Goal: Information Seeking & Learning: Find specific page/section

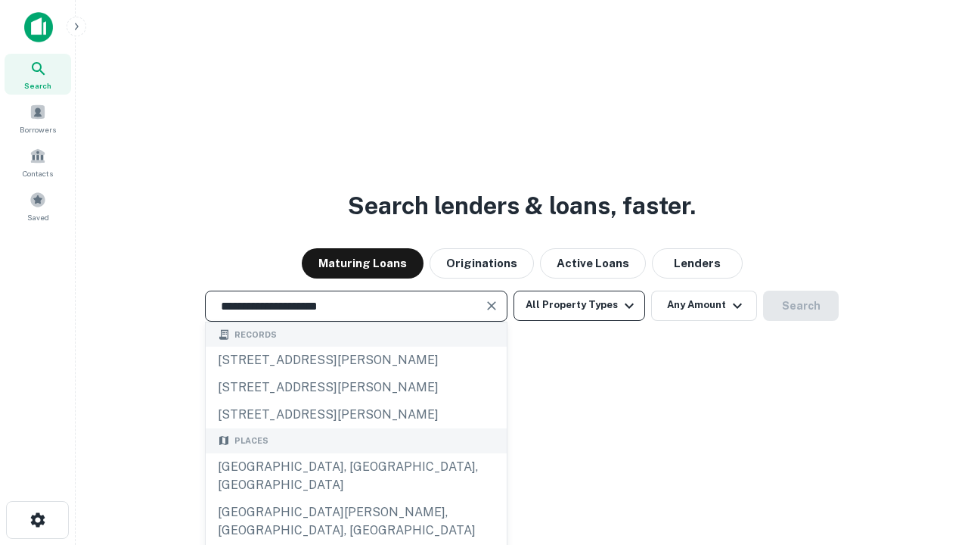
click at [355, 498] on div "[GEOGRAPHIC_DATA], [GEOGRAPHIC_DATA], [GEOGRAPHIC_DATA]" at bounding box center [356, 475] width 301 height 45
click at [579, 305] on button "All Property Types" at bounding box center [580, 305] width 132 height 30
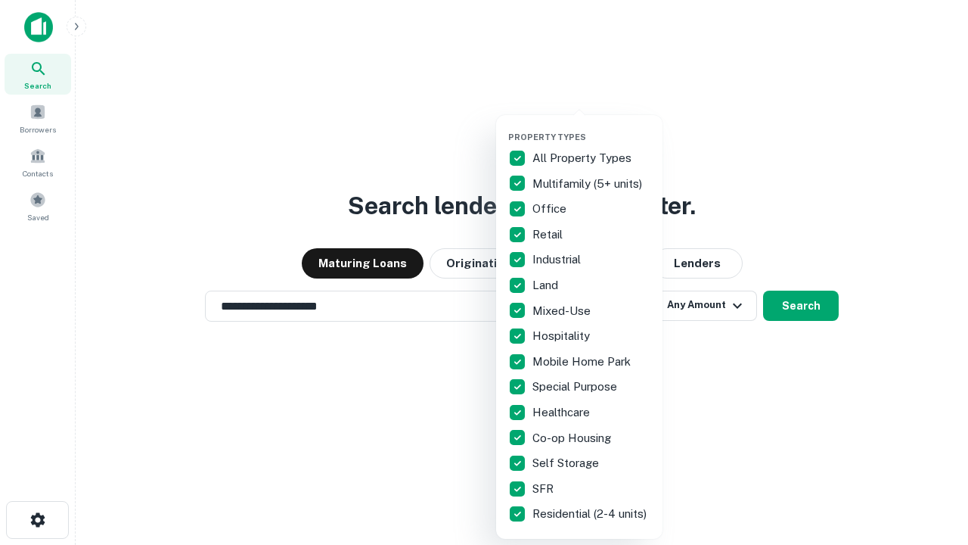
type input "**********"
click at [591, 127] on button "button" at bounding box center [591, 127] width 166 height 1
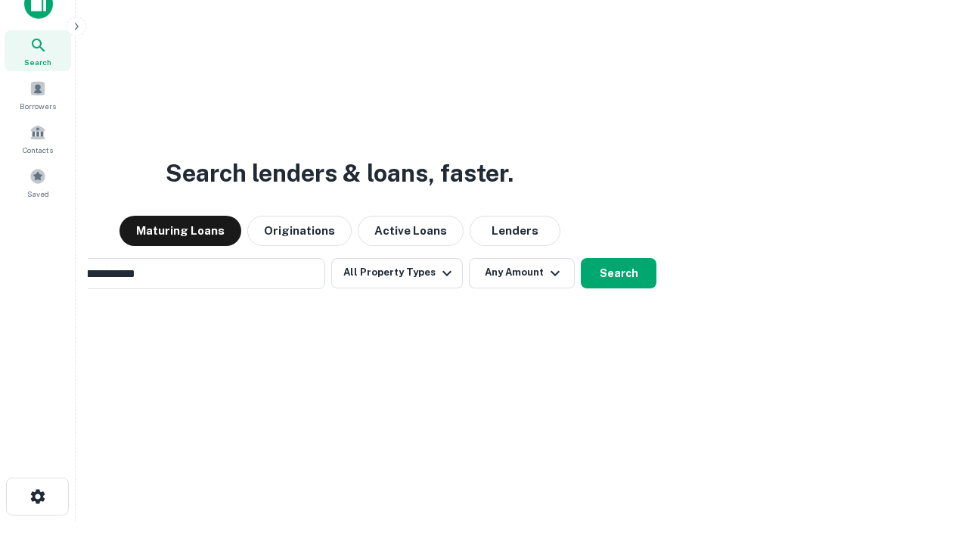
scroll to position [24, 0]
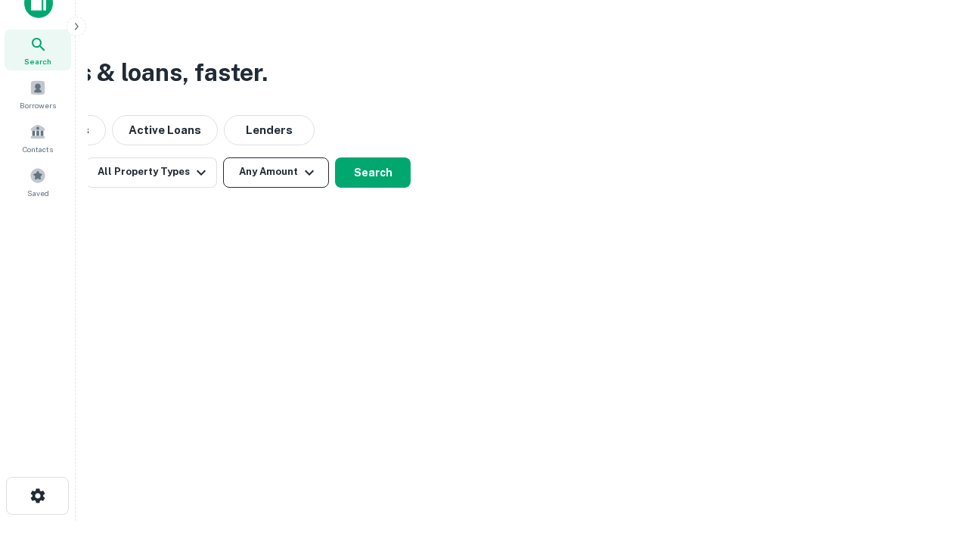
click at [276, 172] on button "Any Amount" at bounding box center [276, 172] width 106 height 30
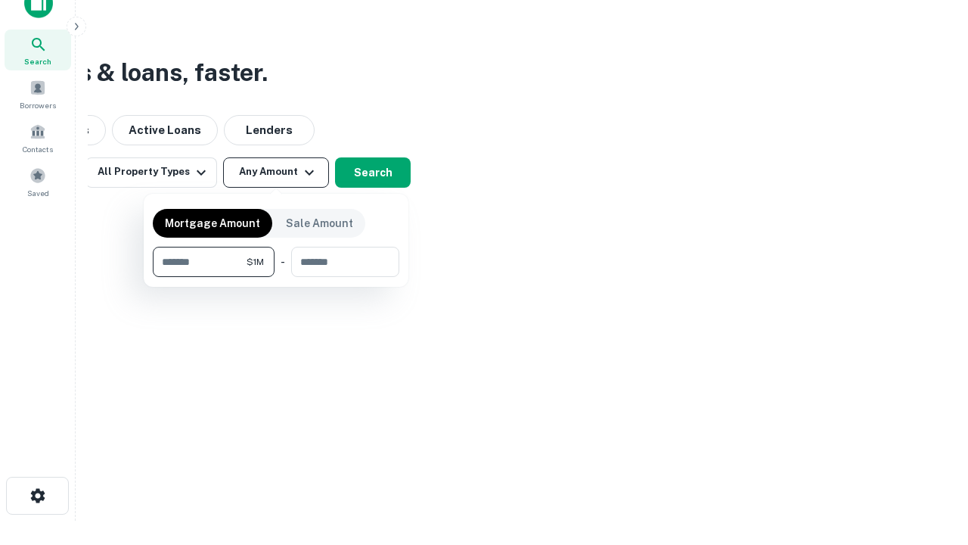
type input "*******"
click at [276, 277] on button "button" at bounding box center [276, 277] width 247 height 1
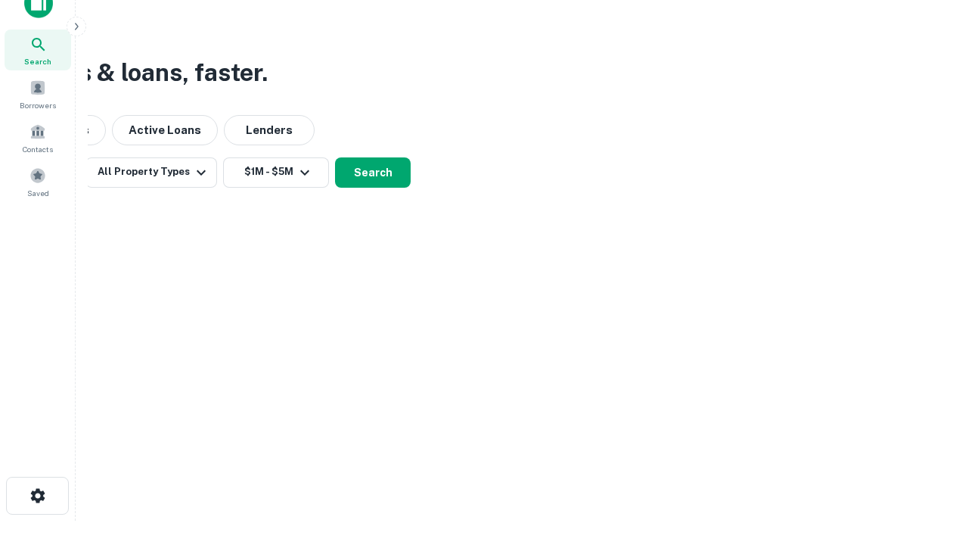
scroll to position [23, 0]
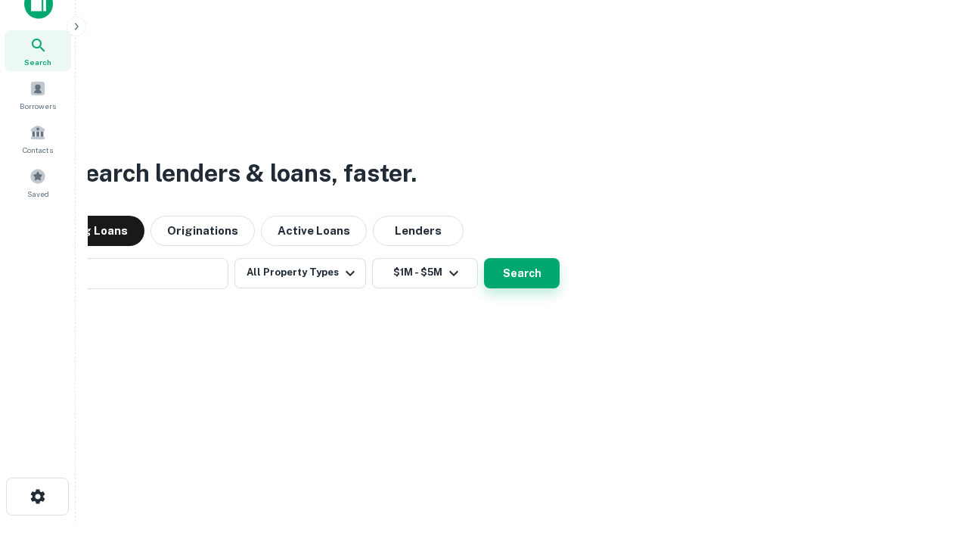
click at [484, 258] on button "Search" at bounding box center [522, 273] width 76 height 30
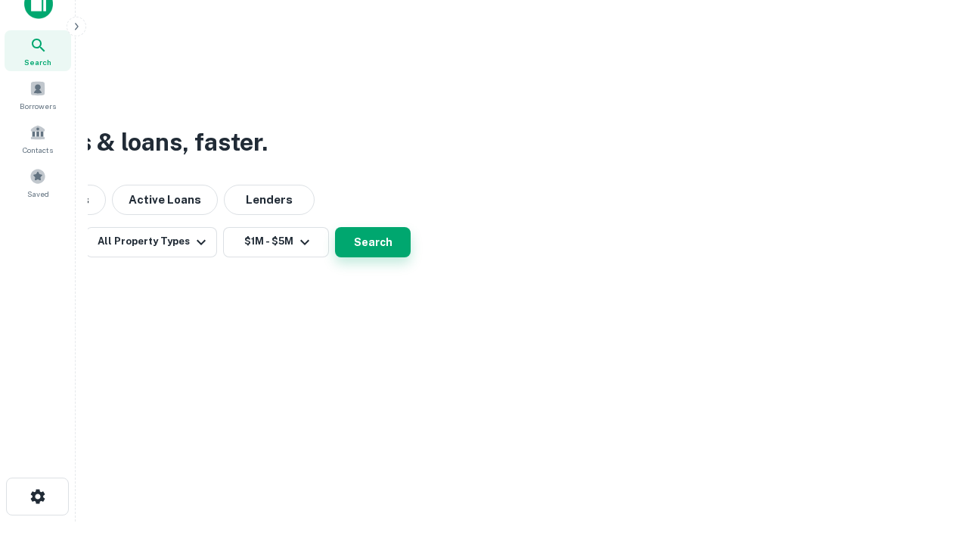
scroll to position [24, 0]
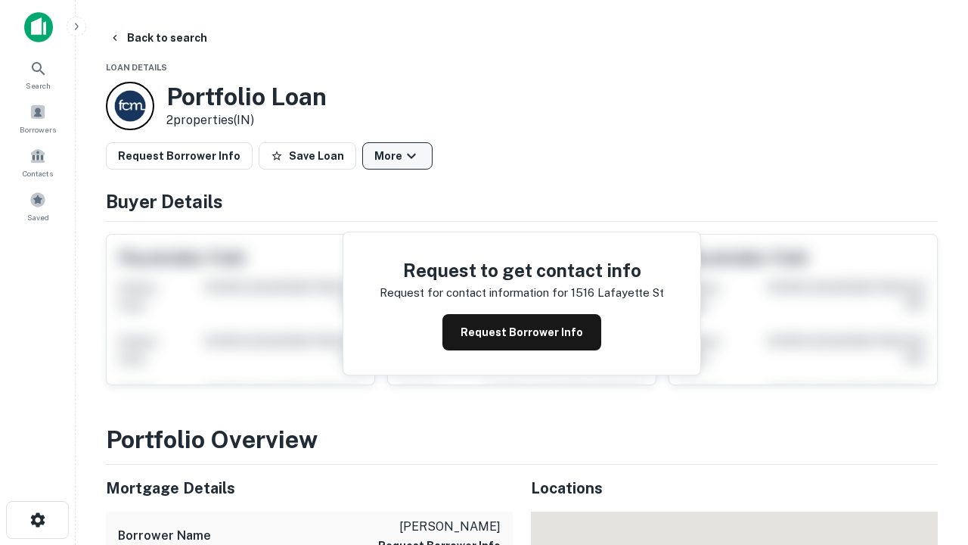
click at [397, 156] on button "More" at bounding box center [397, 155] width 70 height 27
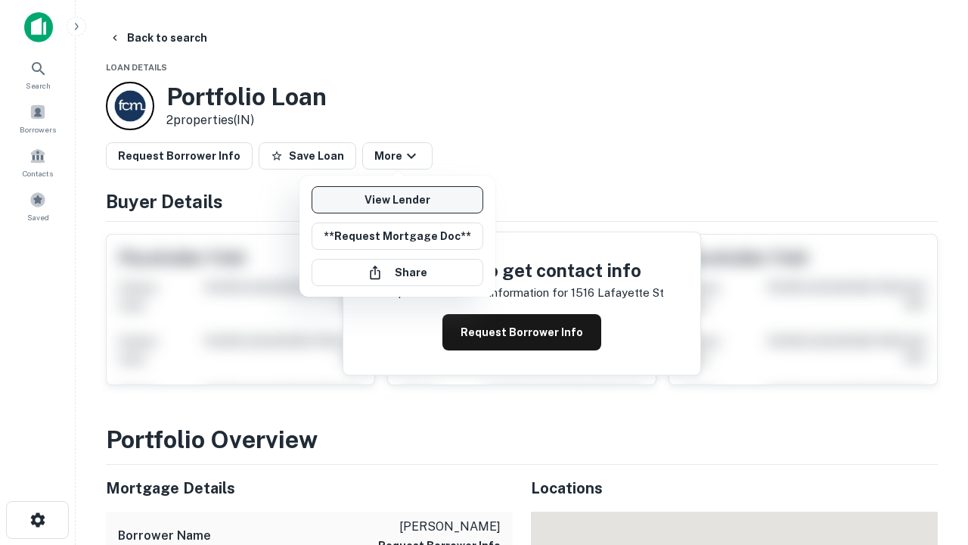
click at [397, 200] on link "View Lender" at bounding box center [398, 199] width 172 height 27
